Goal: Find specific page/section: Find specific page/section

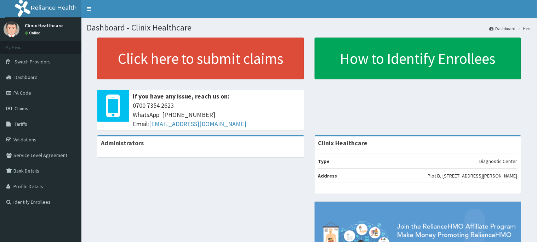
click at [36, 91] on link "PA Code" at bounding box center [40, 93] width 81 height 16
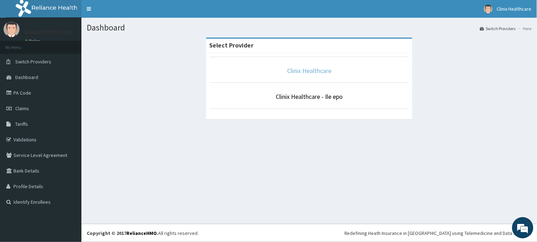
click at [313, 70] on link "Clinix Healthcare" at bounding box center [309, 71] width 44 height 8
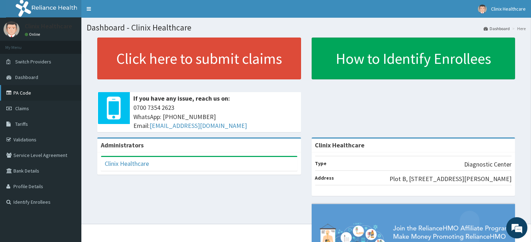
click at [29, 88] on link "PA Code" at bounding box center [40, 93] width 81 height 16
